Goal: Find specific page/section: Find specific page/section

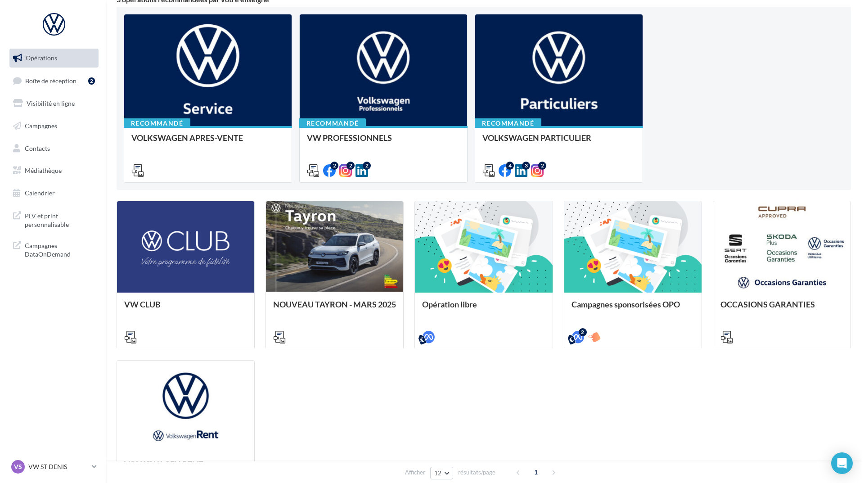
scroll to position [90, 0]
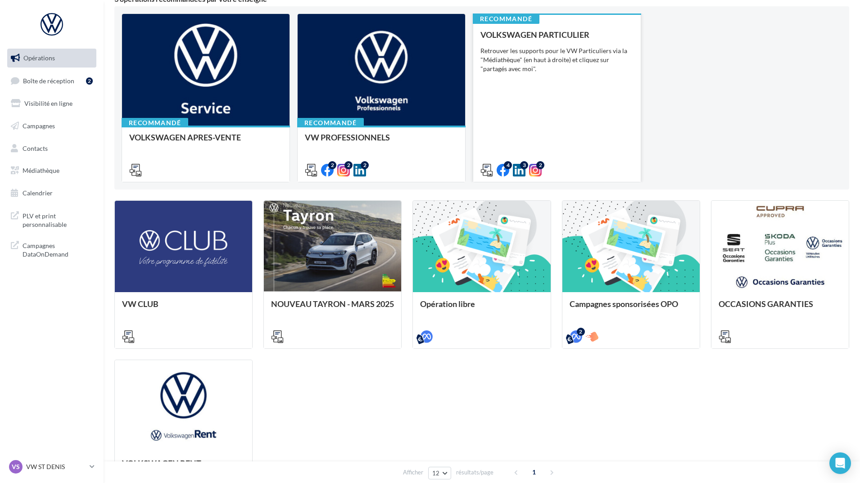
click at [585, 81] on div "VOLKSWAGEN PARTICULIER Retrouver les supports pour le VW Particuliers via la "M…" at bounding box center [556, 102] width 153 height 144
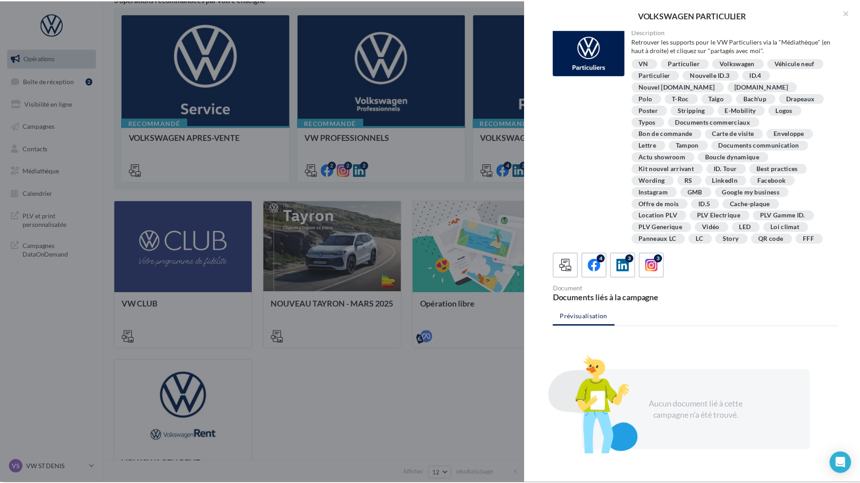
scroll to position [0, 0]
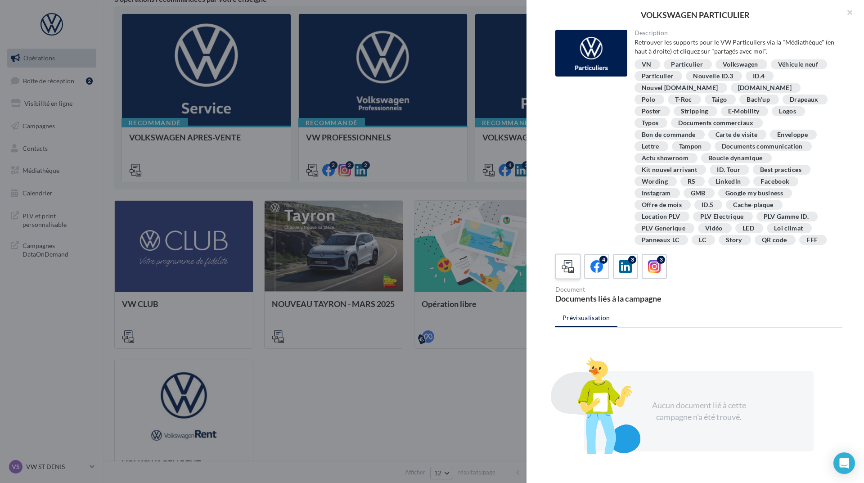
click at [569, 268] on icon at bounding box center [568, 266] width 13 height 13
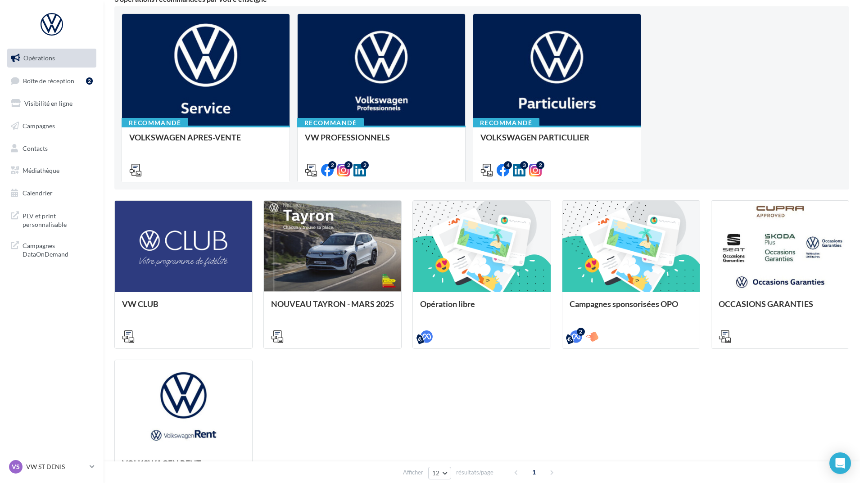
click at [33, 64] on link "Opérations" at bounding box center [51, 58] width 93 height 19
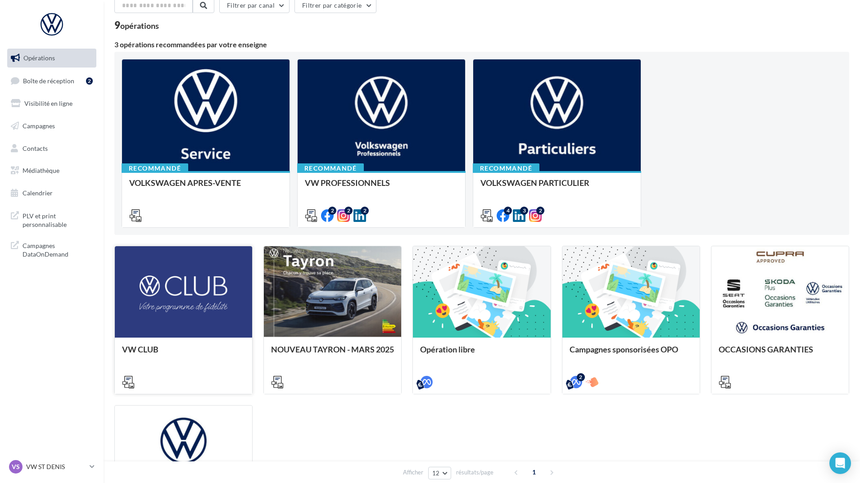
scroll to position [180, 0]
